Goal: Task Accomplishment & Management: Manage account settings

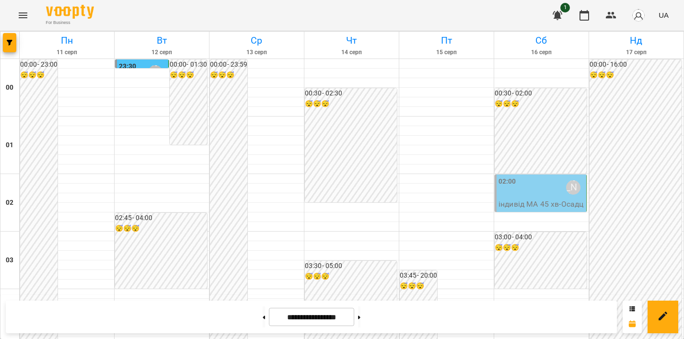
scroll to position [1076, 0]
click at [24, 12] on icon "Menu" at bounding box center [23, 16] width 12 height 12
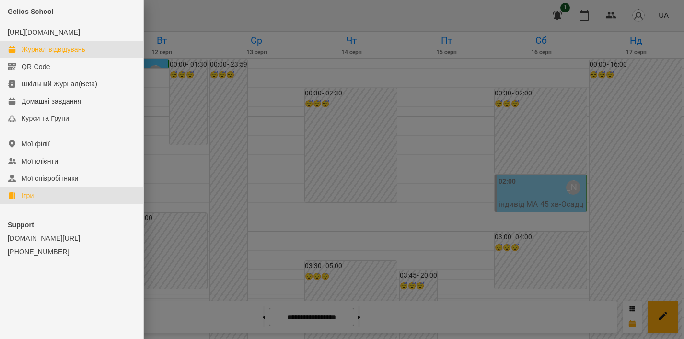
click at [24, 200] on div "Ігри" at bounding box center [28, 196] width 12 height 10
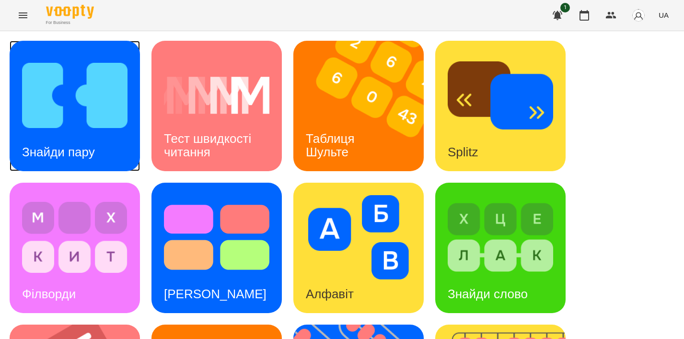
click at [90, 147] on h3 "Знайди пару" at bounding box center [58, 152] width 73 height 14
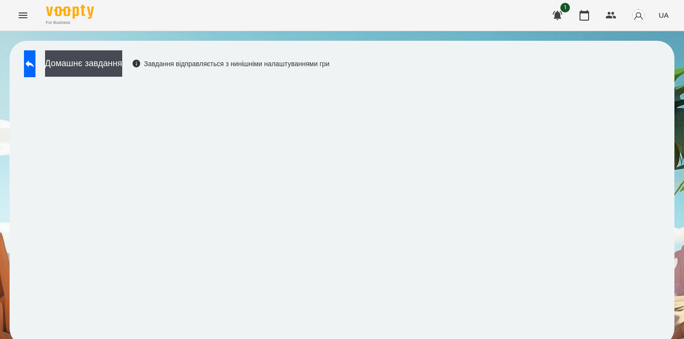
scroll to position [7, 0]
click at [35, 56] on button at bounding box center [30, 63] width 12 height 27
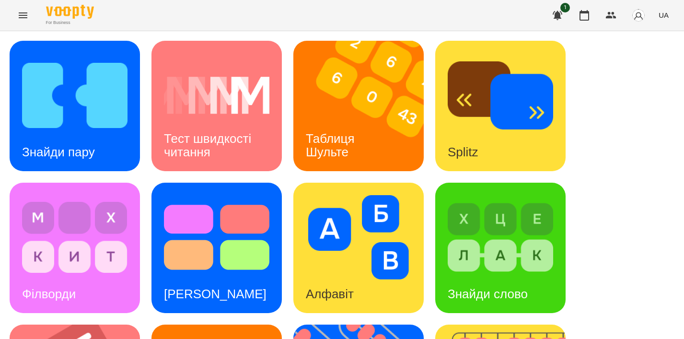
scroll to position [327, 0]
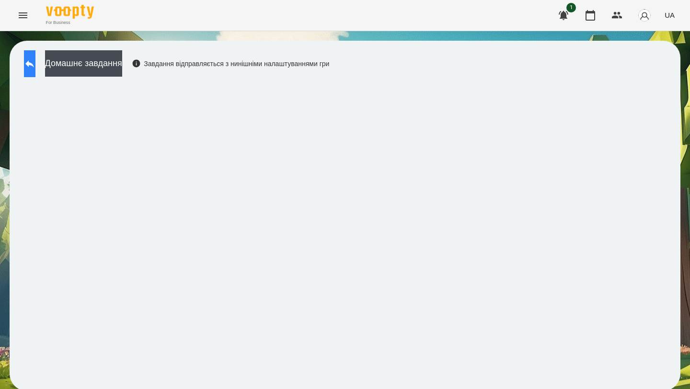
click at [35, 71] on button at bounding box center [30, 63] width 12 height 27
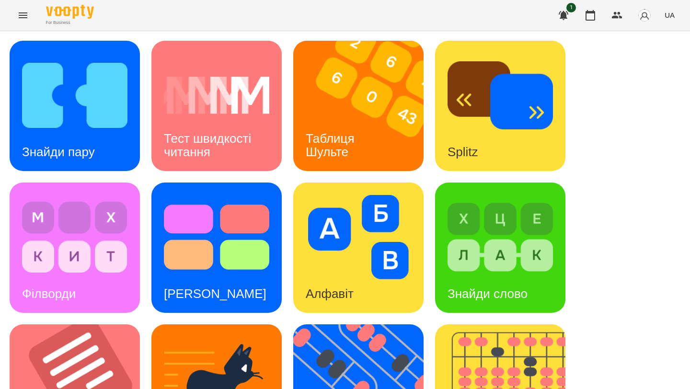
scroll to position [356, 0]
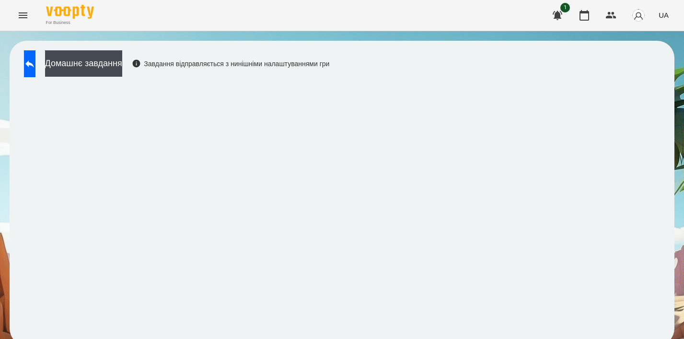
click at [21, 16] on icon "Menu" at bounding box center [23, 16] width 12 height 12
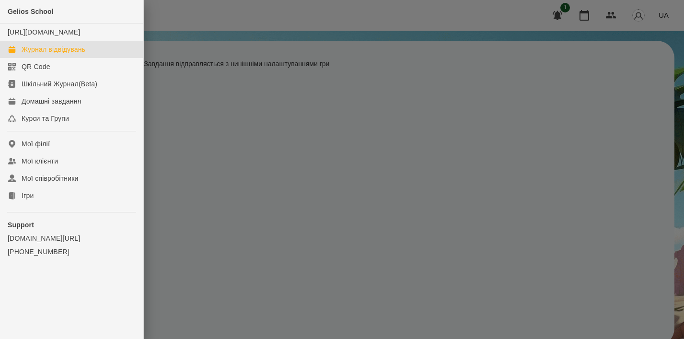
click at [68, 54] on div "Журнал відвідувань" at bounding box center [54, 50] width 64 height 10
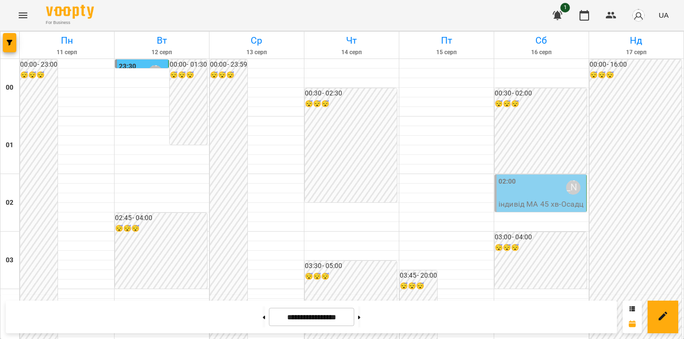
scroll to position [1056, 0]
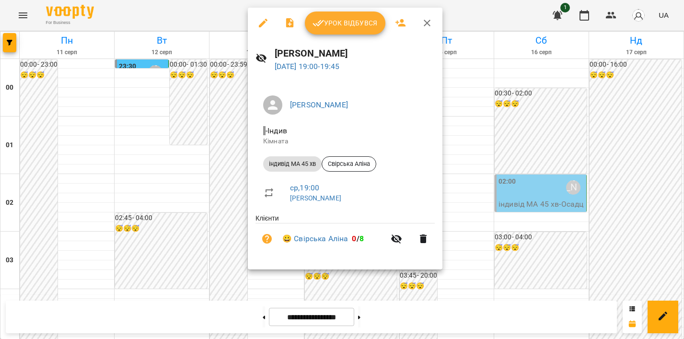
click at [359, 20] on span "Урок відбувся" at bounding box center [345, 23] width 65 height 12
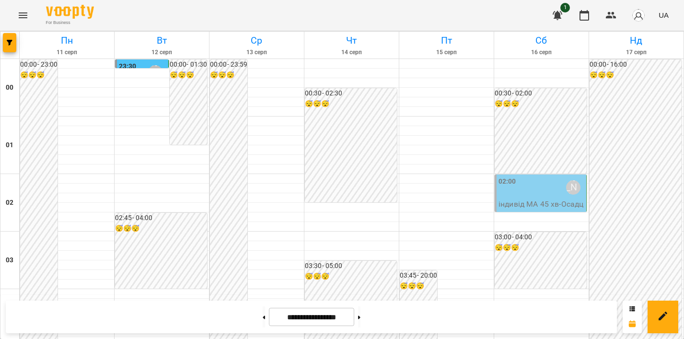
scroll to position [1144, 0]
click at [24, 14] on icon "Menu" at bounding box center [23, 16] width 12 height 12
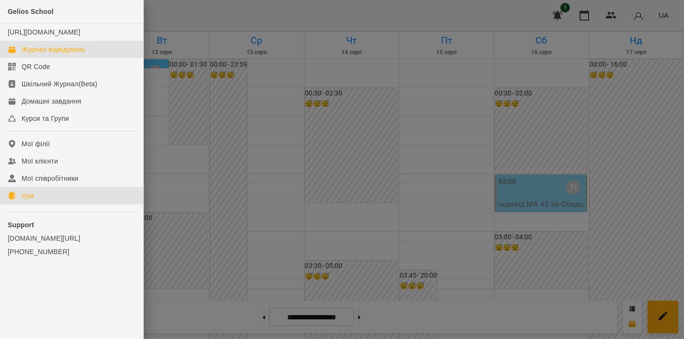
click at [39, 203] on link "Ігри" at bounding box center [71, 195] width 143 height 17
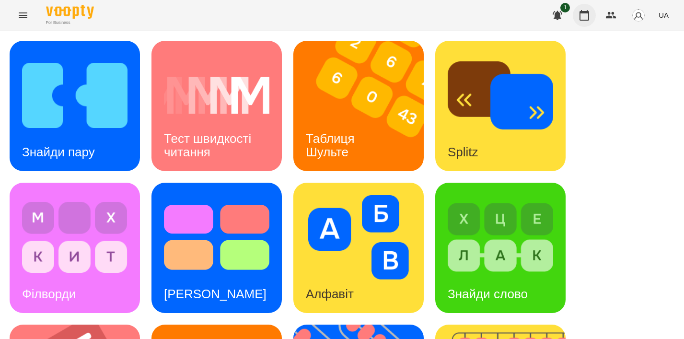
click at [586, 14] on icon "button" at bounding box center [585, 16] width 12 height 12
click at [391, 100] on img at bounding box center [364, 106] width 142 height 130
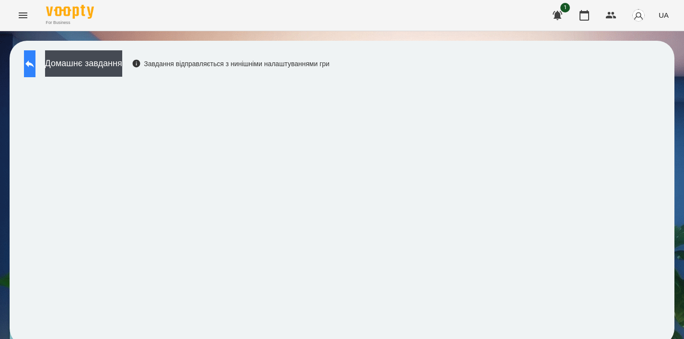
click at [35, 61] on button at bounding box center [30, 63] width 12 height 27
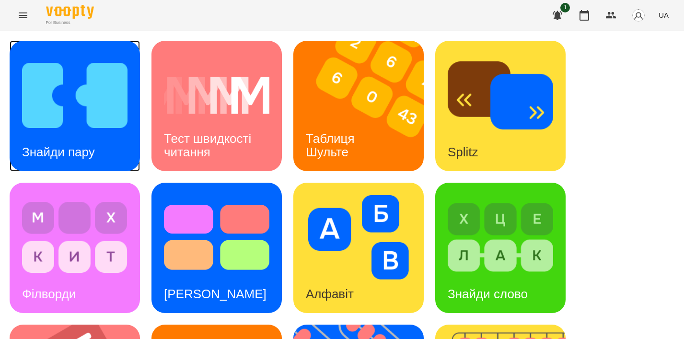
click at [81, 109] on img at bounding box center [74, 95] width 105 height 84
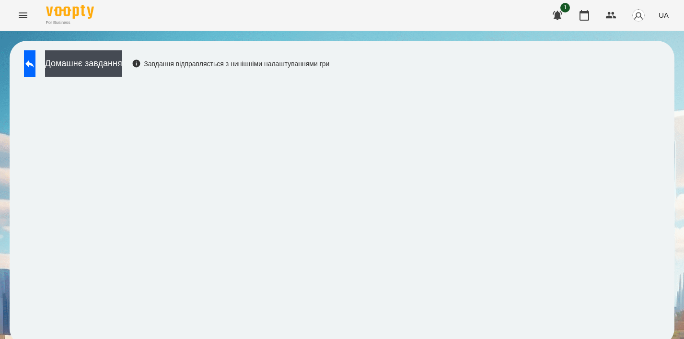
scroll to position [7, 0]
click at [31, 55] on button at bounding box center [30, 63] width 12 height 27
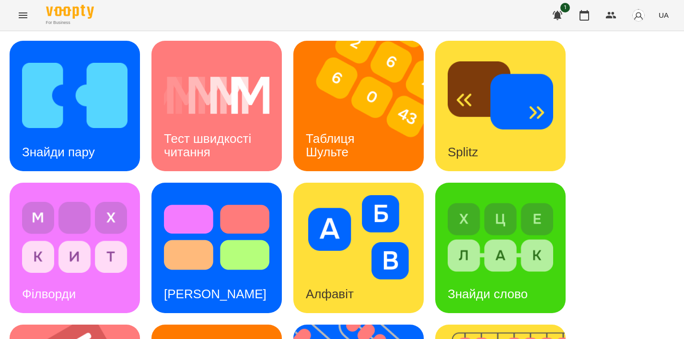
scroll to position [276, 0]
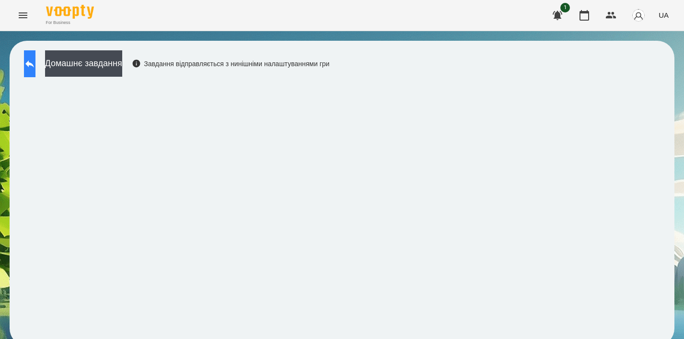
click at [35, 68] on icon at bounding box center [30, 64] width 12 height 12
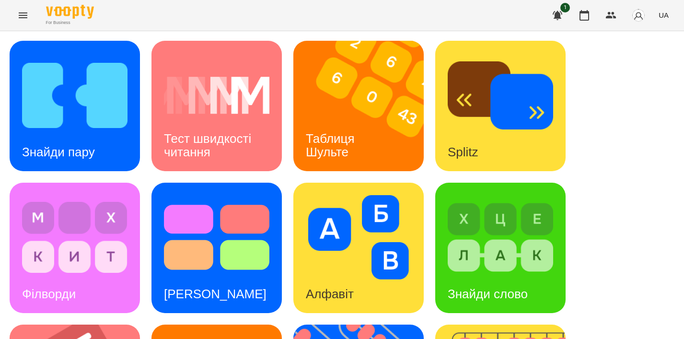
scroll to position [409, 0]
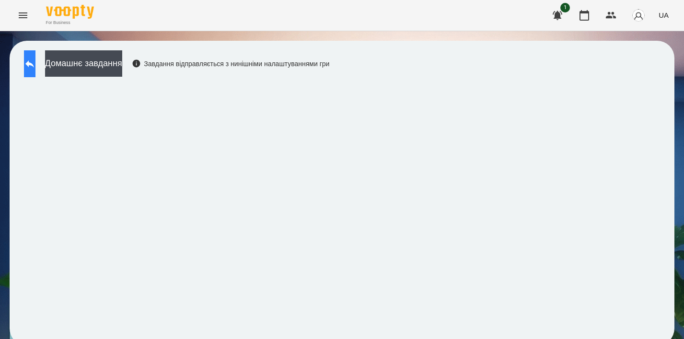
click at [35, 67] on button at bounding box center [30, 63] width 12 height 27
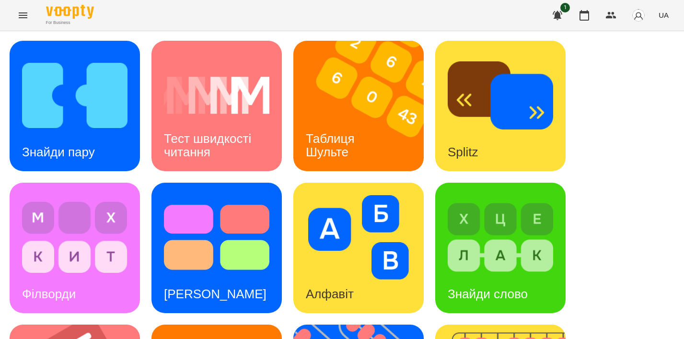
scroll to position [409, 0]
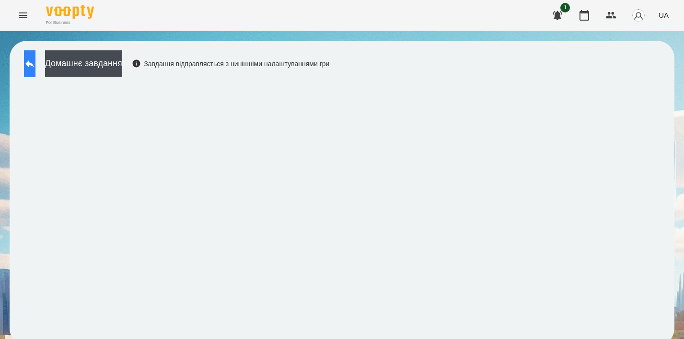
click at [34, 64] on icon at bounding box center [29, 63] width 9 height 7
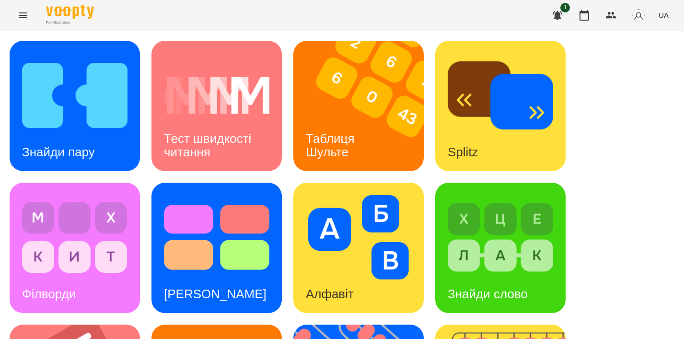
scroll to position [243, 0]
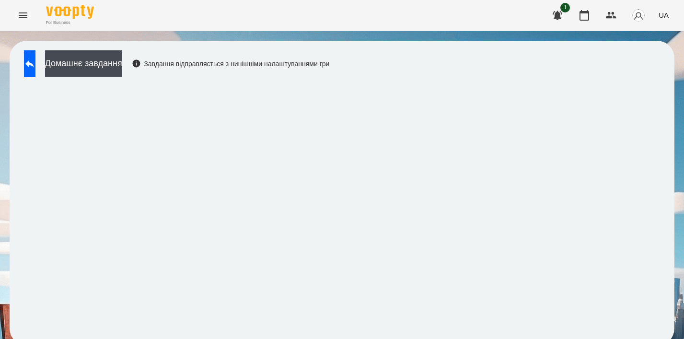
click at [684, 232] on div "Домашнє завдання Завдання відправляється з нинішніми налаштуваннями гри" at bounding box center [342, 193] width 684 height 324
click at [35, 62] on icon at bounding box center [30, 64] width 12 height 12
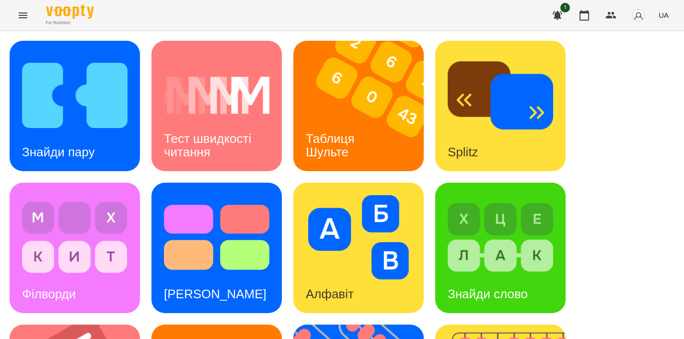
scroll to position [370, 0]
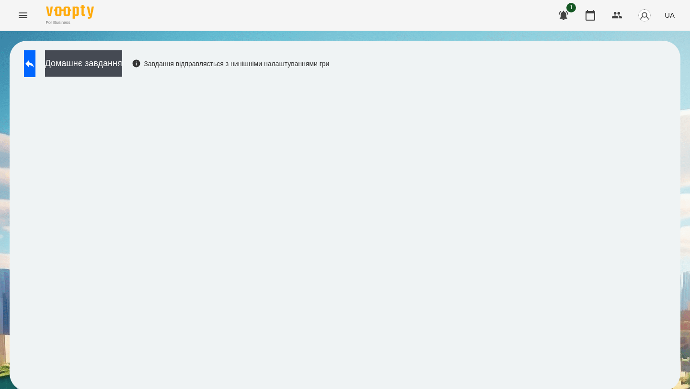
scroll to position [2, 0]
click at [35, 69] on button at bounding box center [30, 63] width 12 height 27
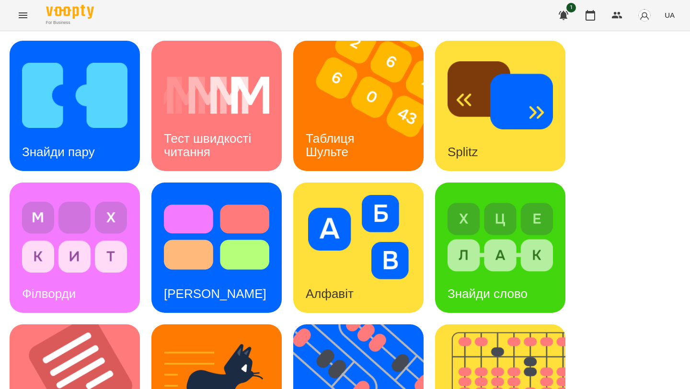
scroll to position [172, 0]
click at [81, 195] on img at bounding box center [74, 237] width 105 height 84
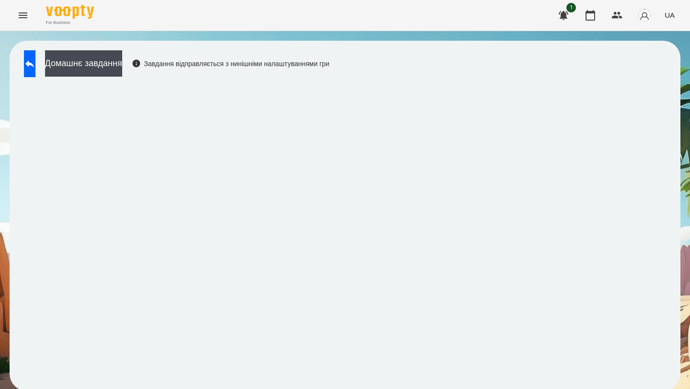
click at [20, 17] on icon "Menu" at bounding box center [23, 16] width 12 height 12
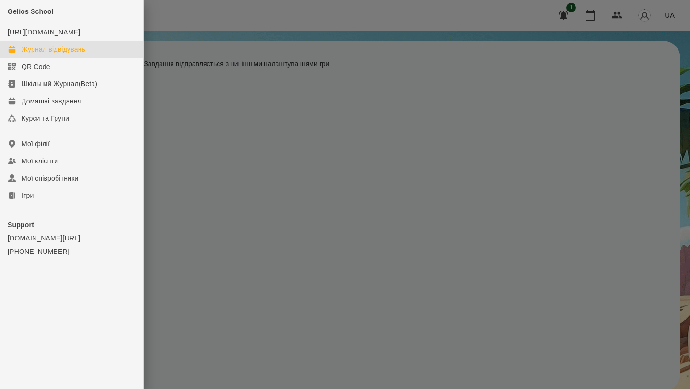
click at [59, 54] on div "Журнал відвідувань" at bounding box center [54, 50] width 64 height 10
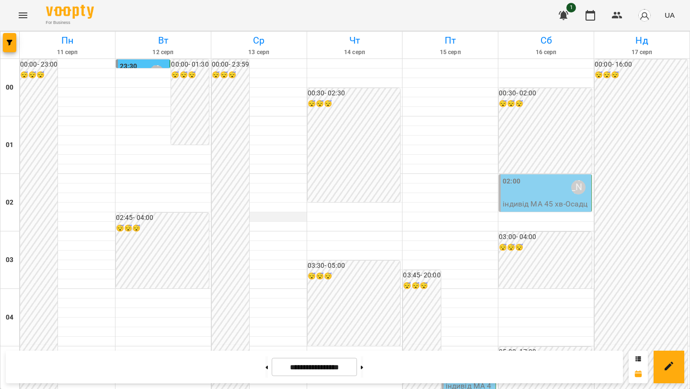
scroll to position [1093, 0]
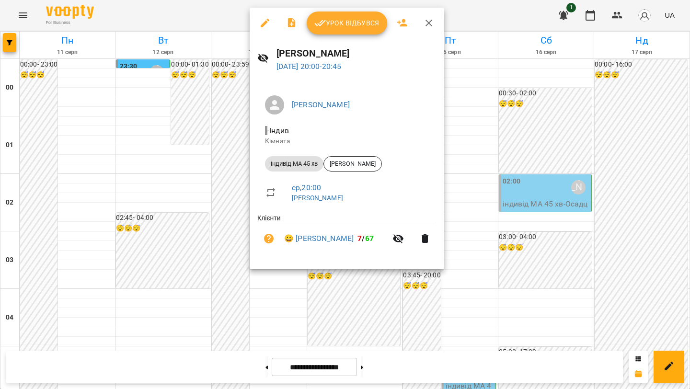
click at [354, 22] on span "Урок відбувся" at bounding box center [346, 23] width 65 height 12
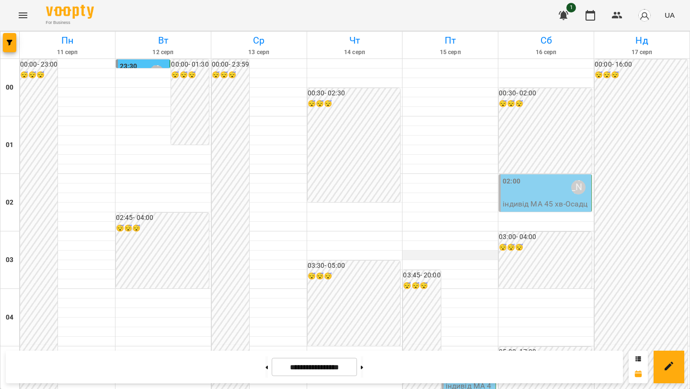
scroll to position [1027, 0]
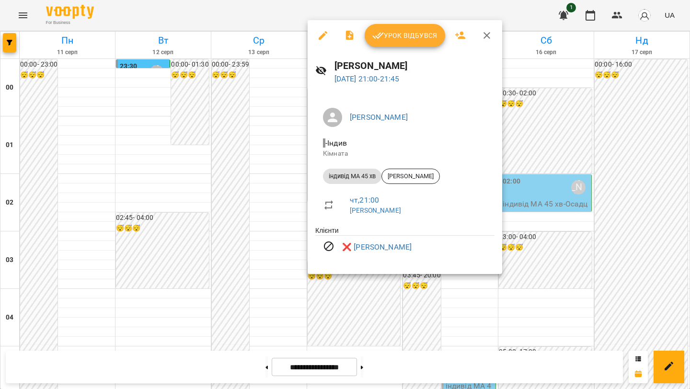
click at [490, 31] on icon "button" at bounding box center [487, 36] width 12 height 12
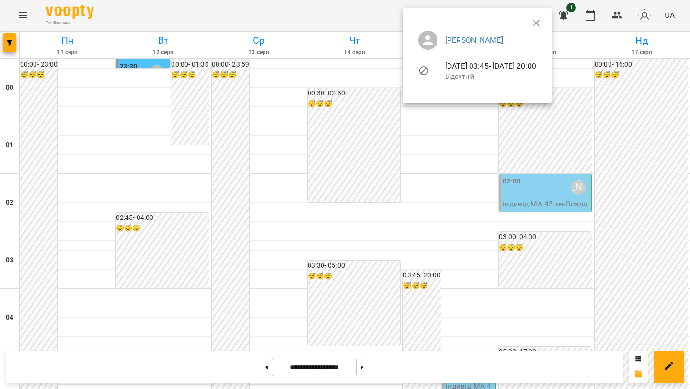
click at [440, 154] on div at bounding box center [345, 194] width 690 height 389
